Goal: Information Seeking & Learning: Learn about a topic

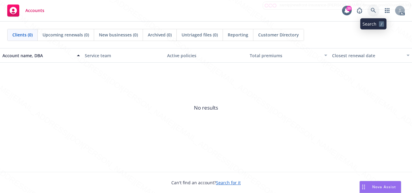
click at [371, 13] on icon at bounding box center [373, 10] width 5 height 5
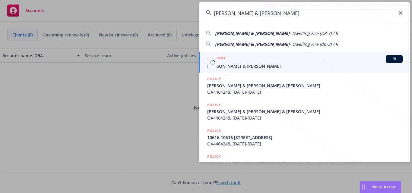
type input "[PERSON_NAME] & [PERSON_NAME]"
click at [271, 66] on span "[PERSON_NAME] & [PERSON_NAME]" at bounding box center [305, 66] width 196 height 6
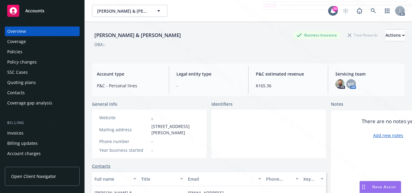
click at [265, 133] on div at bounding box center [269, 134] width 115 height 49
click at [256, 138] on div at bounding box center [269, 134] width 115 height 49
click at [244, 127] on div at bounding box center [269, 134] width 115 height 49
click at [151, 142] on div "Phone number -" at bounding box center [149, 142] width 105 height 6
click at [248, 142] on div at bounding box center [269, 134] width 115 height 49
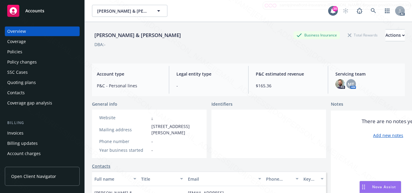
click at [263, 139] on div at bounding box center [269, 134] width 115 height 49
click at [243, 120] on div at bounding box center [269, 134] width 115 height 49
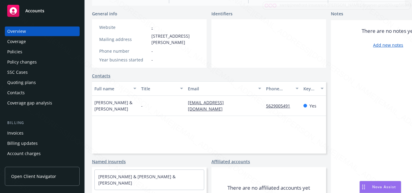
scroll to position [124, 0]
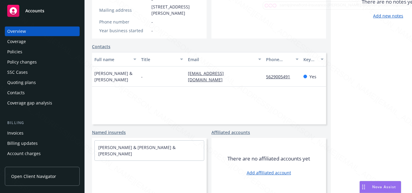
click at [198, 92] on div "Full name Title Email Phone number Key contact [PERSON_NAME] & [PERSON_NAME] - …" at bounding box center [209, 88] width 234 height 72
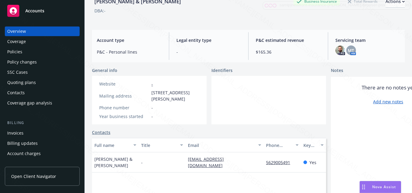
scroll to position [0, 0]
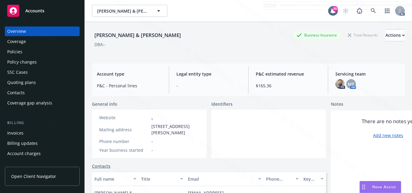
click at [249, 156] on div at bounding box center [269, 134] width 115 height 49
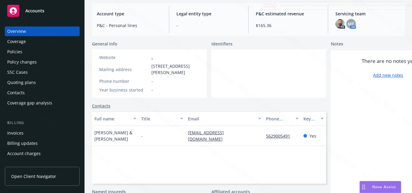
click at [180, 159] on div "Full name Title Email Phone number Key contact [PERSON_NAME] & [PERSON_NAME] - …" at bounding box center [209, 148] width 234 height 72
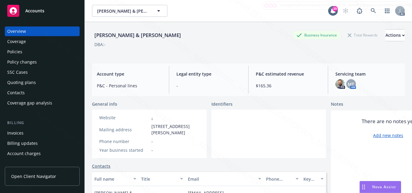
click at [16, 41] on div "Coverage" at bounding box center [16, 42] width 19 height 10
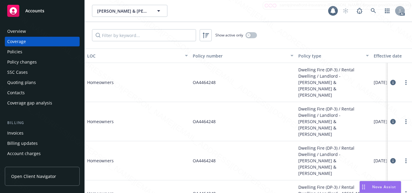
click at [17, 53] on div "Policies" at bounding box center [14, 52] width 15 height 10
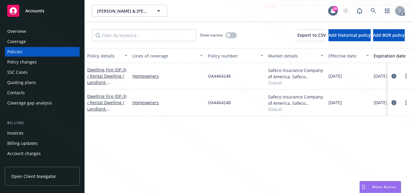
click at [395, 104] on icon "circleInformation" at bounding box center [394, 103] width 5 height 5
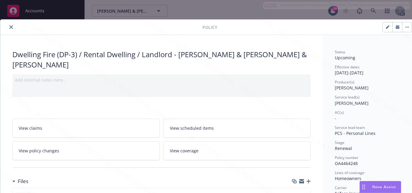
click at [392, 95] on div "Service lead(s)" at bounding box center [369, 97] width 68 height 5
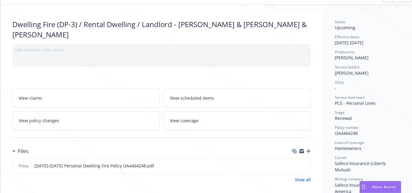
scroll to position [60, 0]
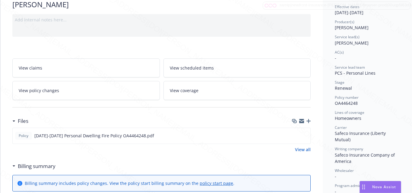
click at [384, 100] on div "Policy number OA4464248" at bounding box center [369, 100] width 68 height 11
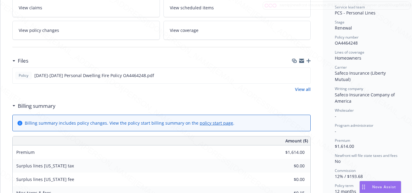
click at [307, 107] on div "Billing summary" at bounding box center [161, 106] width 299 height 13
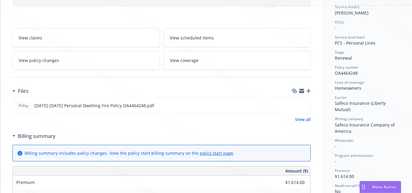
scroll to position [30, 0]
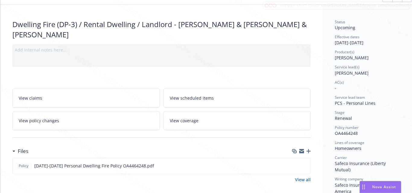
click at [203, 96] on span "View scheduled items" at bounding box center [192, 98] width 44 height 6
click at [190, 118] on span "View coverage" at bounding box center [184, 121] width 29 height 6
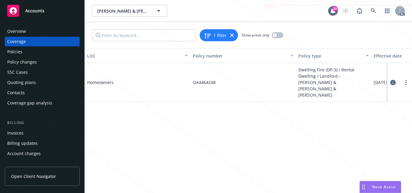
click at [391, 80] on icon at bounding box center [393, 82] width 5 height 5
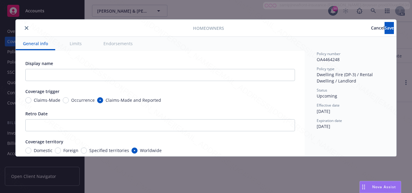
click at [78, 43] on button "Limits" at bounding box center [75, 44] width 27 height 14
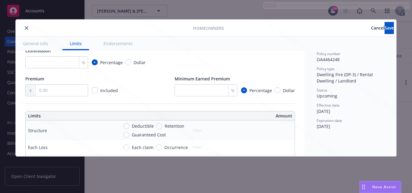
click at [119, 46] on button "Endorsements" at bounding box center [118, 44] width 44 height 14
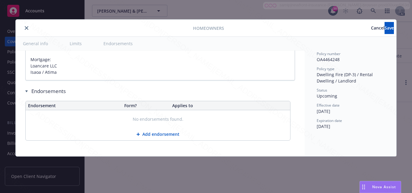
scroll to position [387, 0]
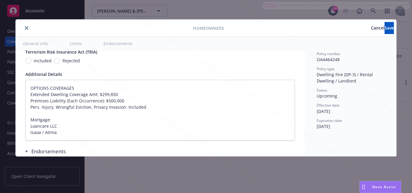
type textarea "x"
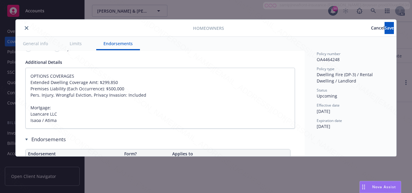
click at [373, 139] on div "Policy number OA4464248 Policy type Dwelling Fire (DP-3) / Rental Dwelling / La…" at bounding box center [351, 97] width 92 height 120
click at [25, 28] on icon "close" at bounding box center [27, 28] width 4 height 4
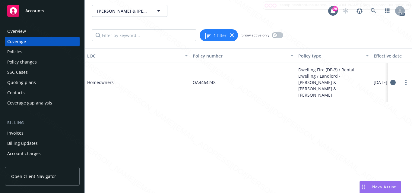
click at [16, 31] on div "Overview" at bounding box center [16, 32] width 19 height 10
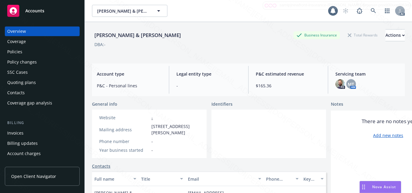
click at [35, 12] on span "Accounts" at bounding box center [34, 10] width 19 height 5
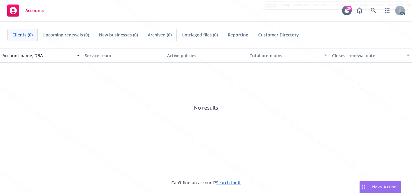
click at [189, 136] on span "No results" at bounding box center [206, 108] width 412 height 91
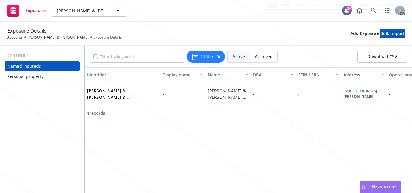
click at [9, 76] on div "Personal property" at bounding box center [25, 77] width 36 height 10
